Goal: Task Accomplishment & Management: Use online tool/utility

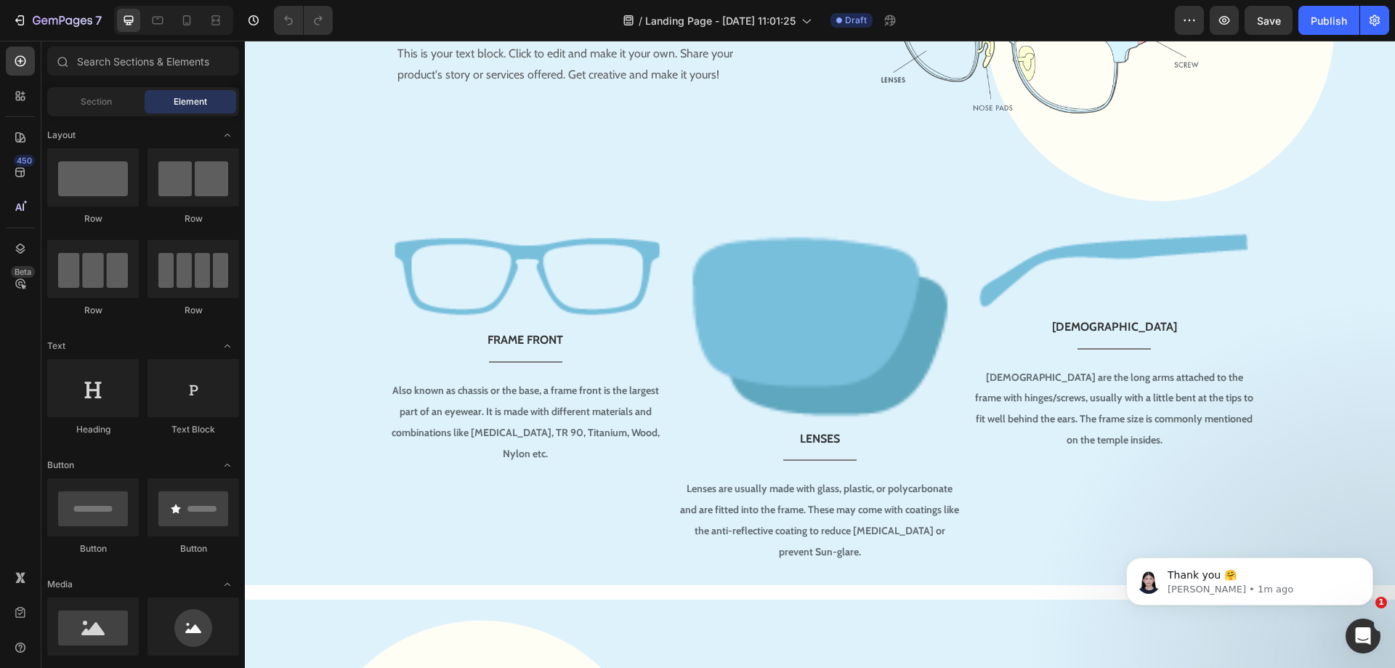
scroll to position [726, 0]
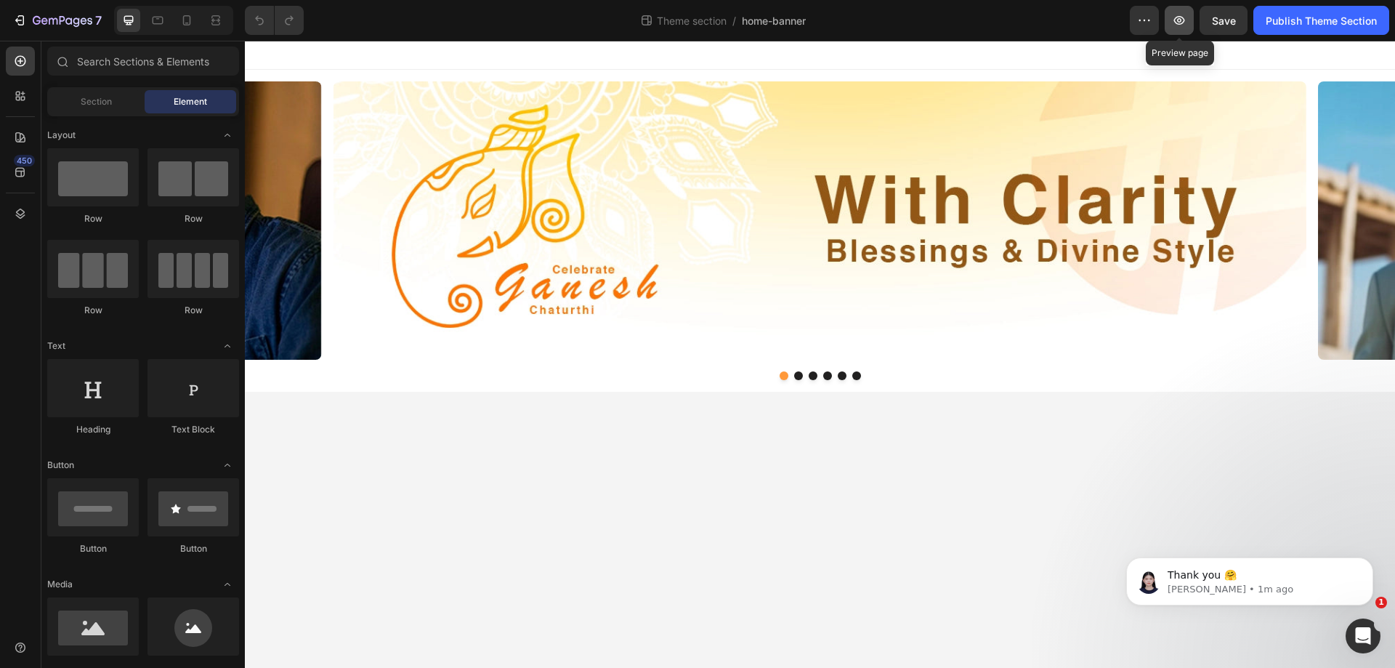
click at [1181, 21] on icon "button" at bounding box center [1179, 20] width 11 height 9
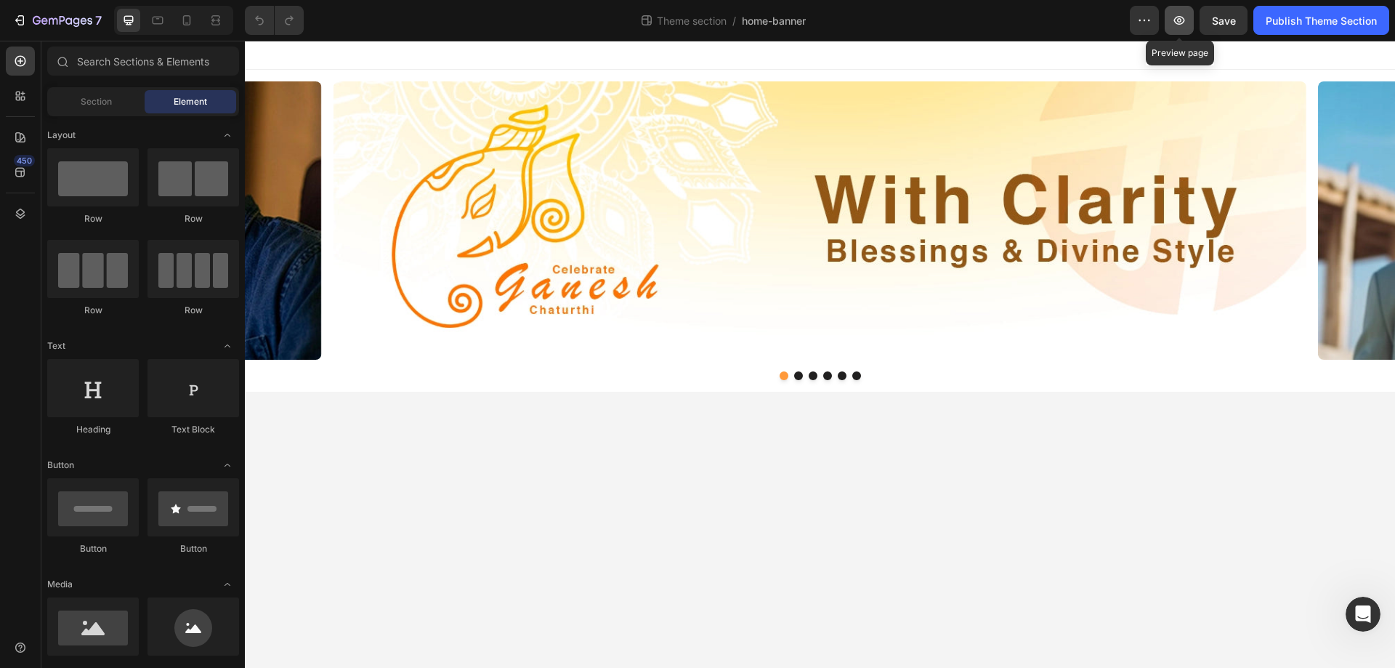
click at [1181, 25] on icon "button" at bounding box center [1179, 20] width 15 height 15
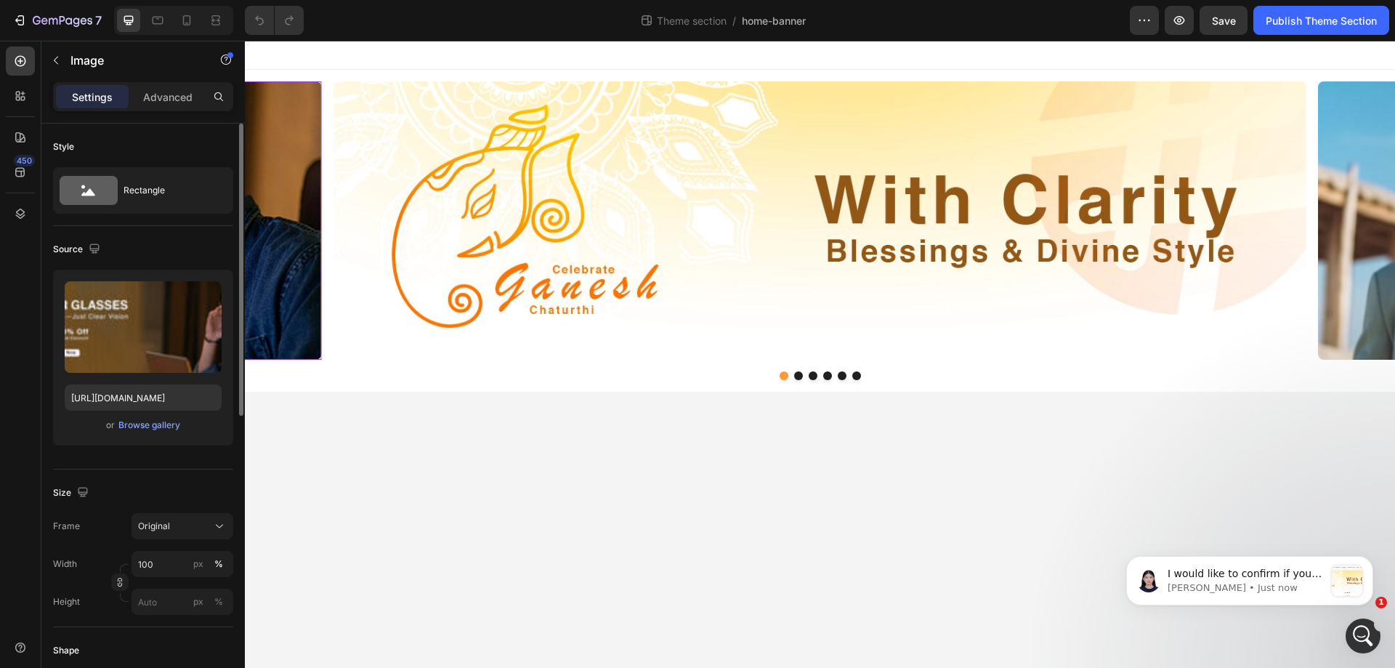
scroll to position [218, 0]
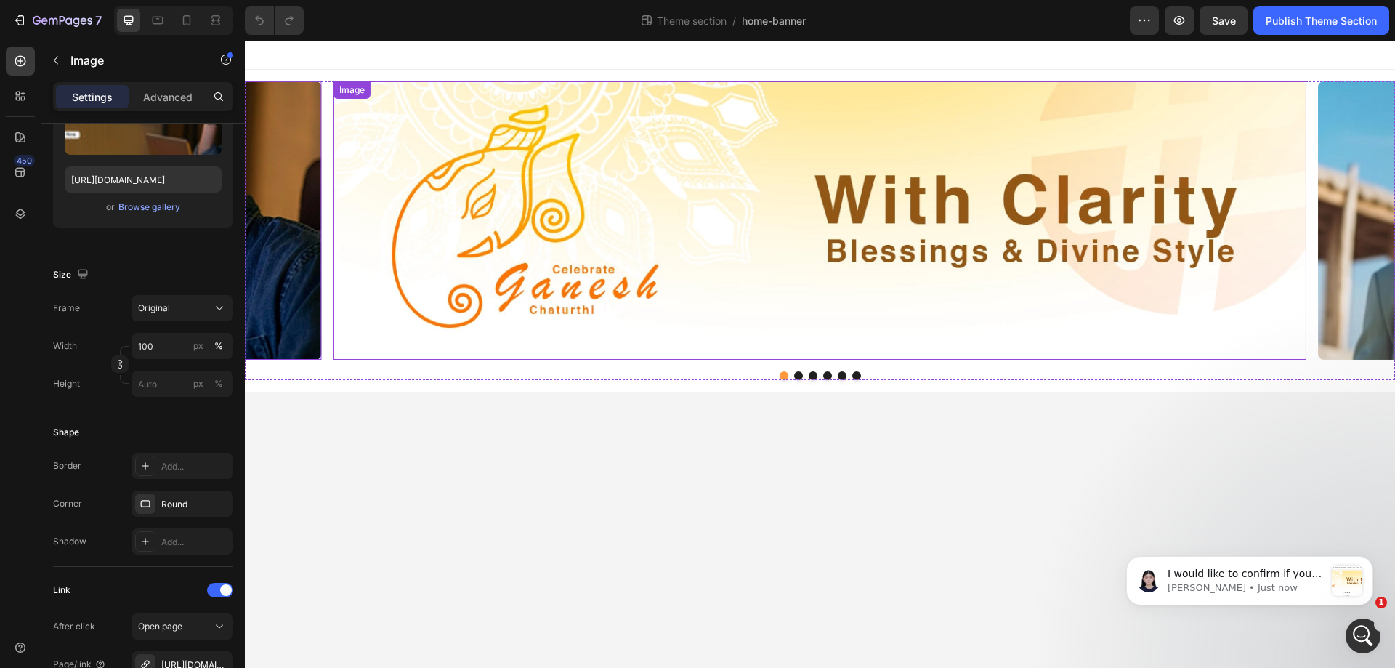
click at [435, 153] on img at bounding box center [819, 220] width 973 height 278
click at [352, 95] on div "Image" at bounding box center [366, 95] width 31 height 13
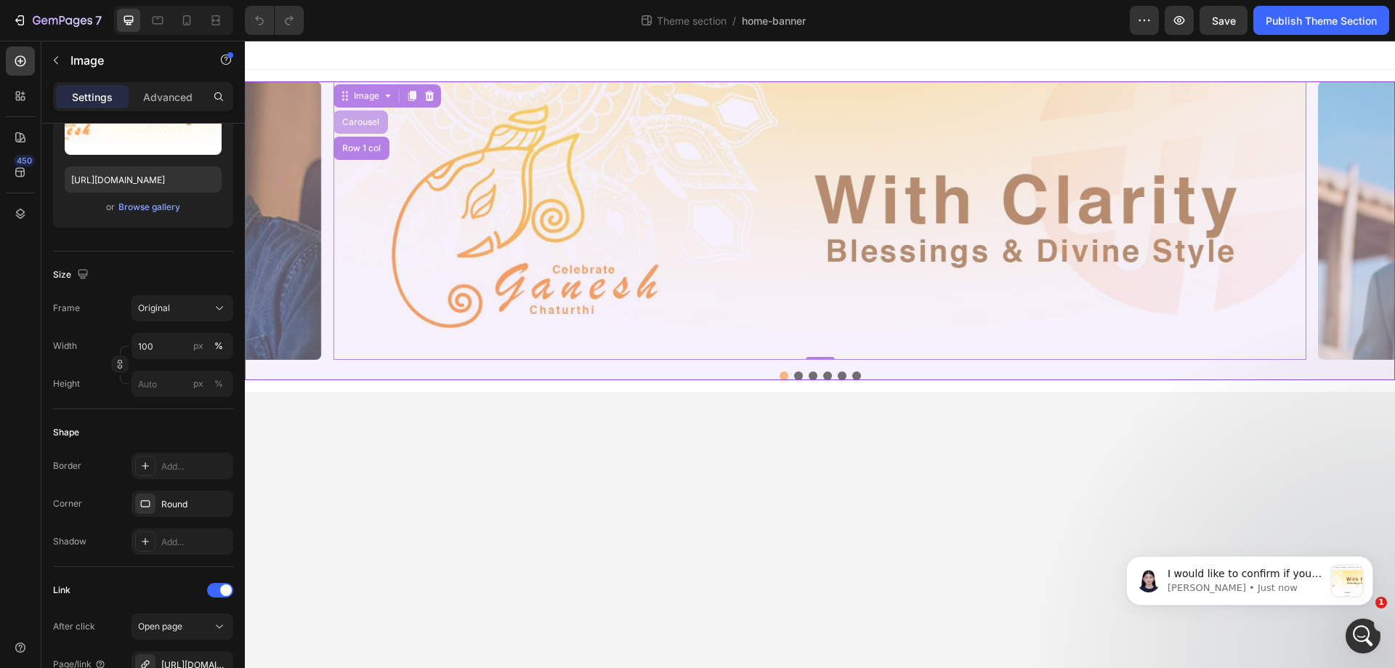
click at [348, 121] on div "Carousel" at bounding box center [360, 122] width 43 height 9
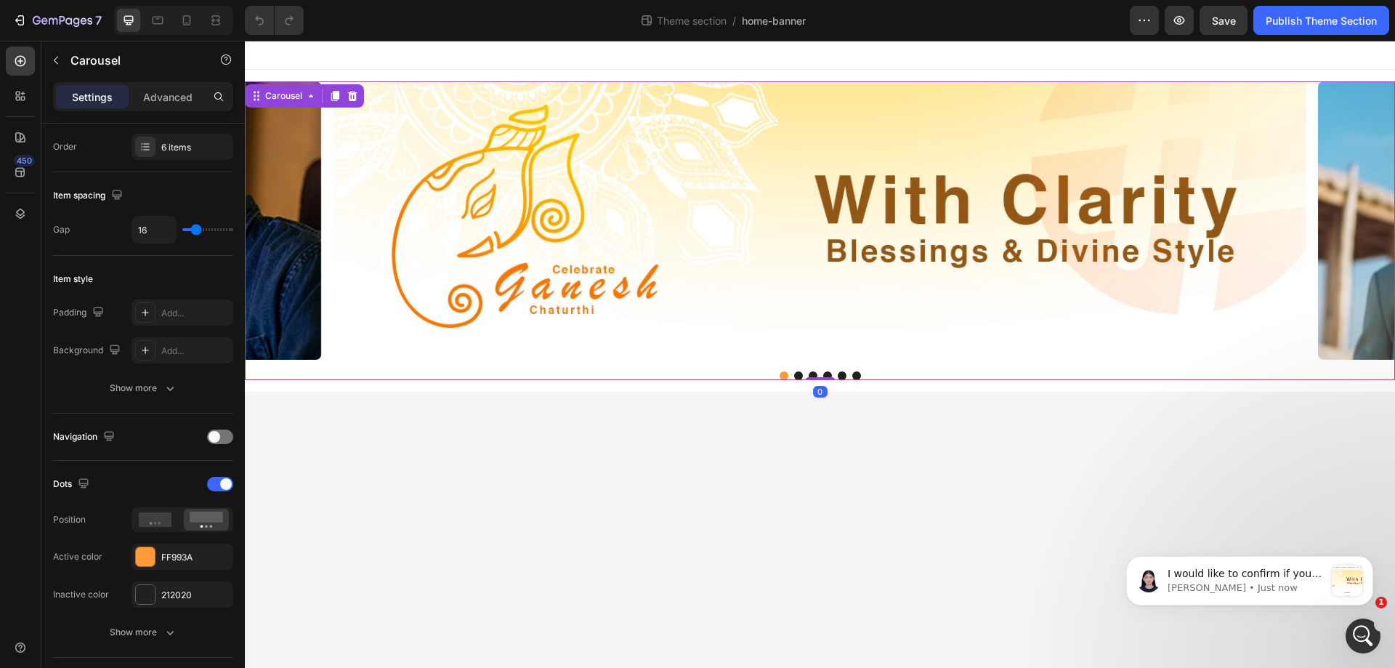
scroll to position [0, 0]
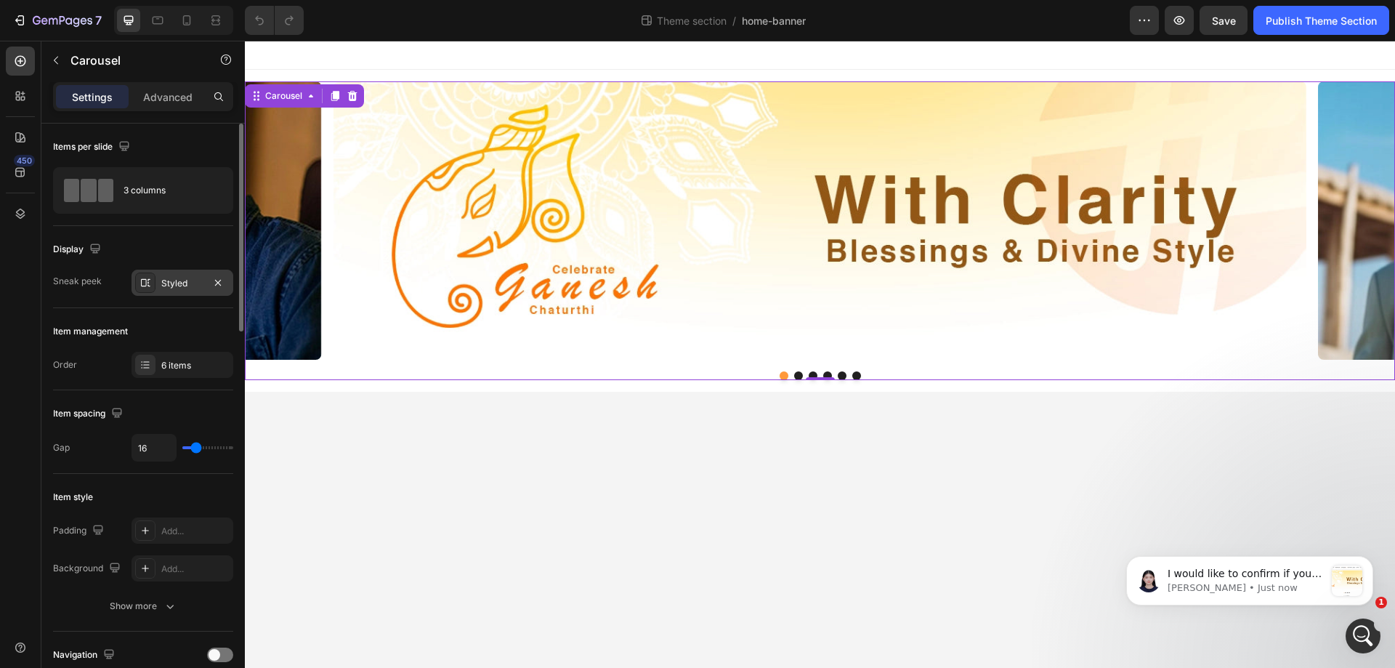
click at [167, 280] on div "Styled" at bounding box center [182, 283] width 42 height 13
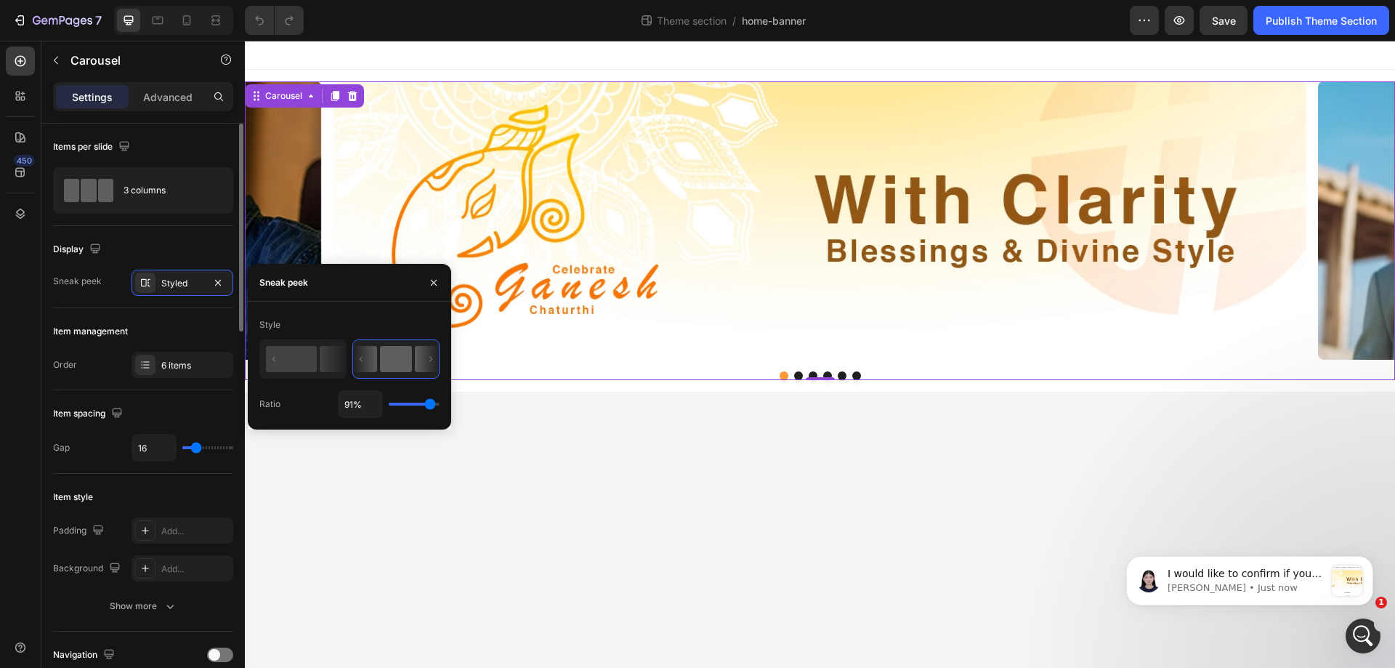
click at [159, 245] on div "Display" at bounding box center [143, 249] width 180 height 23
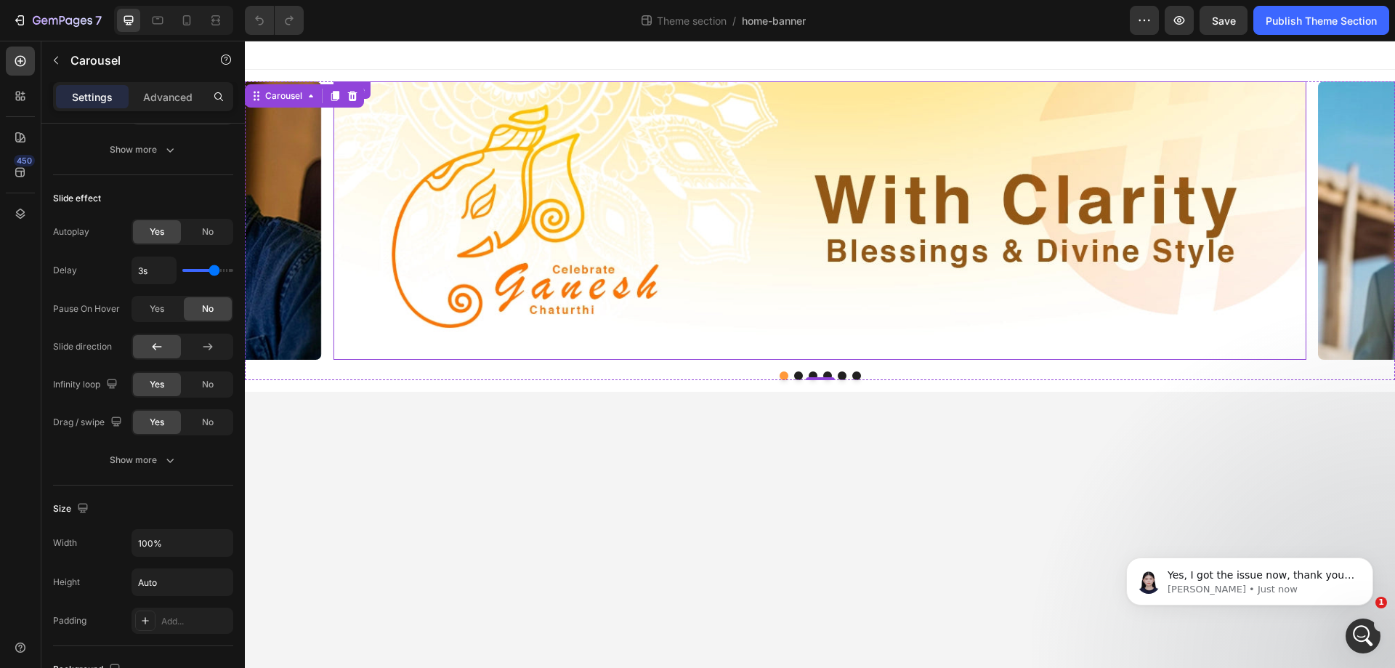
click at [435, 121] on img at bounding box center [819, 220] width 973 height 278
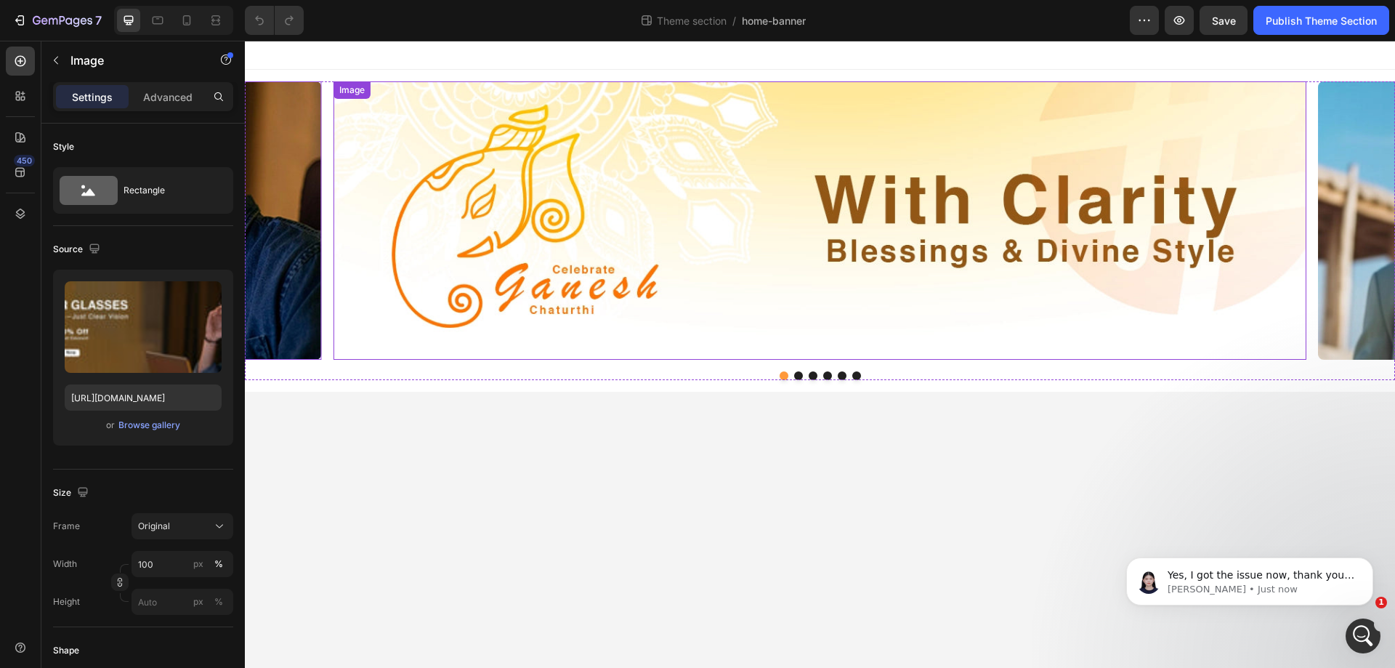
click at [372, 118] on img at bounding box center [819, 220] width 973 height 278
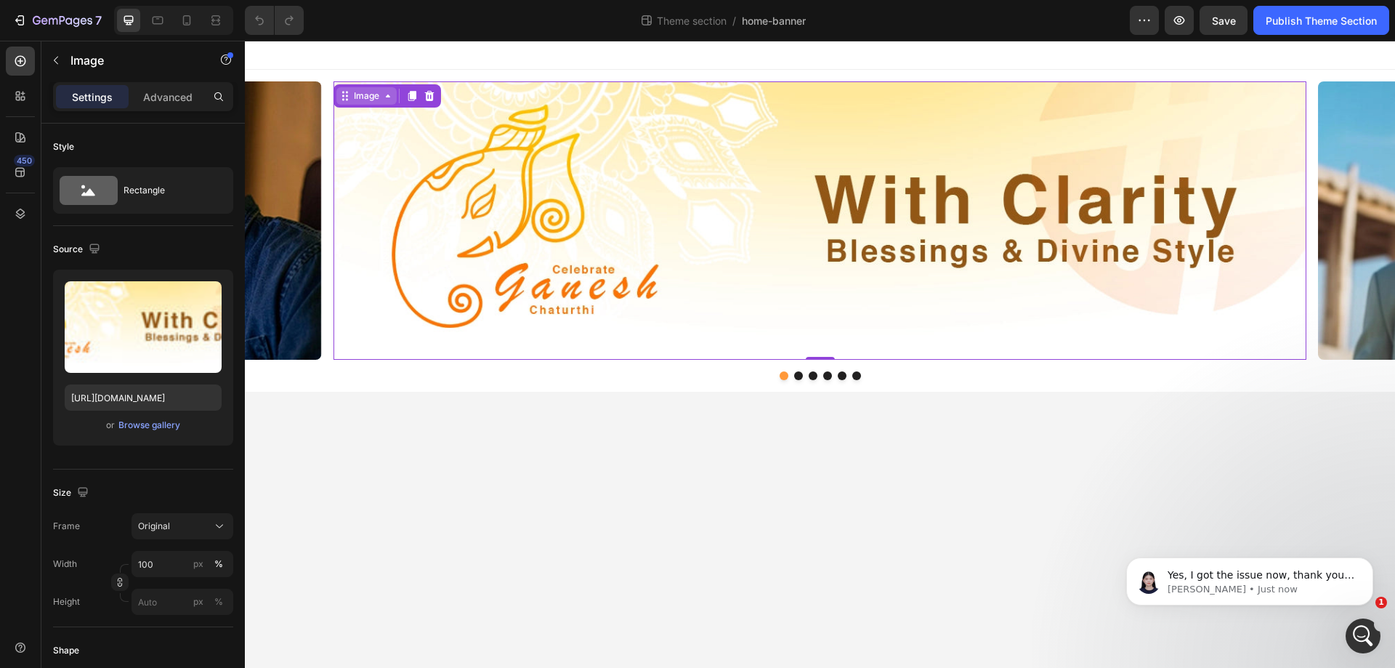
click at [344, 96] on icon at bounding box center [343, 96] width 2 height 2
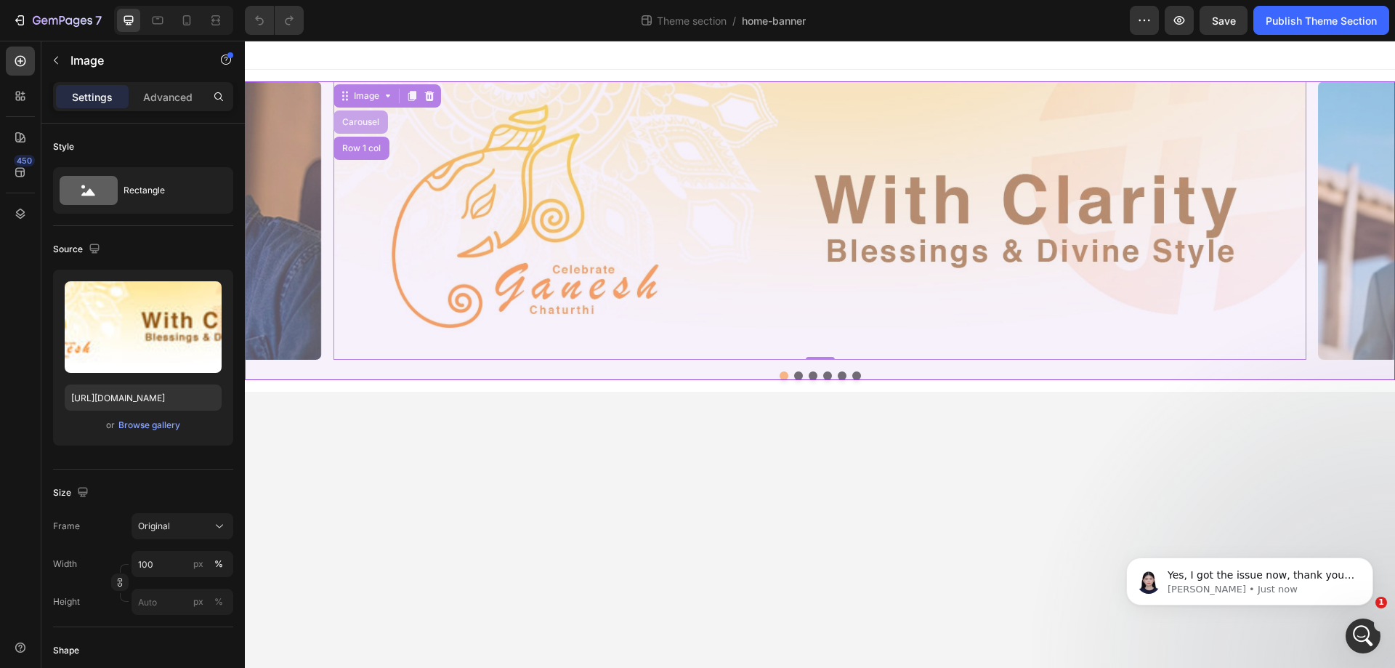
click at [358, 124] on div "Carousel" at bounding box center [360, 122] width 43 height 9
